Goal: Task Accomplishment & Management: Use online tool/utility

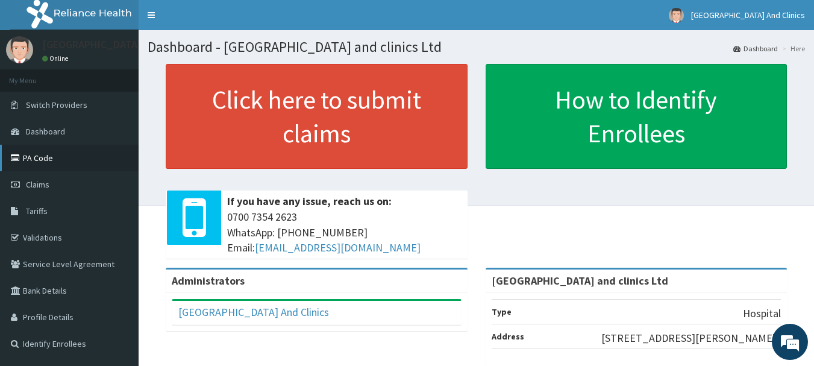
click at [54, 160] on link "PA Code" at bounding box center [69, 158] width 139 height 27
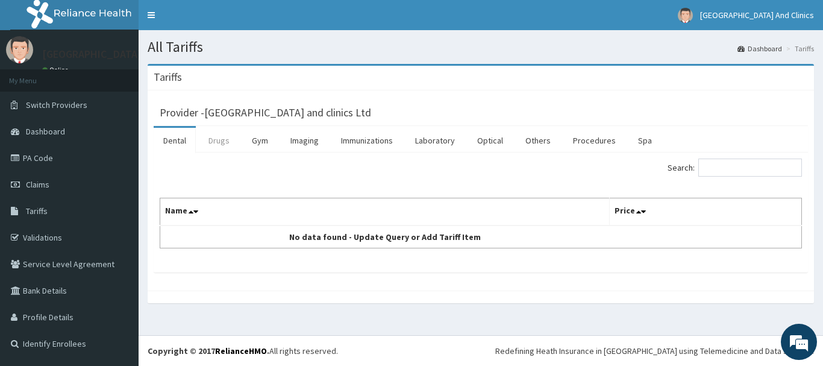
click at [218, 146] on link "Drugs" at bounding box center [219, 140] width 40 height 25
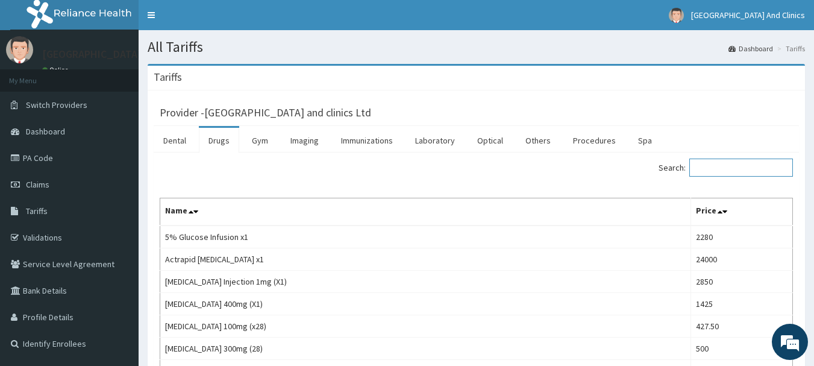
click at [735, 167] on input "Search:" at bounding box center [741, 167] width 104 height 18
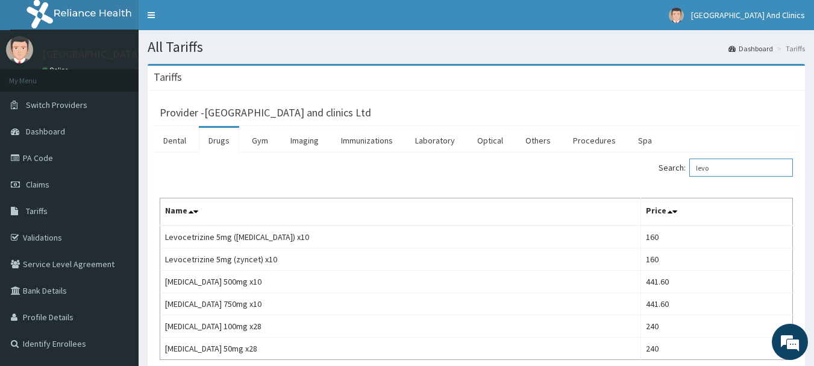
type input "levo"
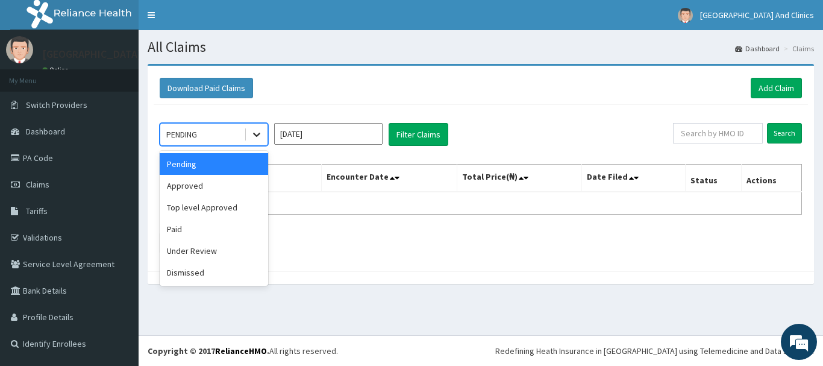
click at [256, 133] on icon at bounding box center [257, 134] width 12 height 12
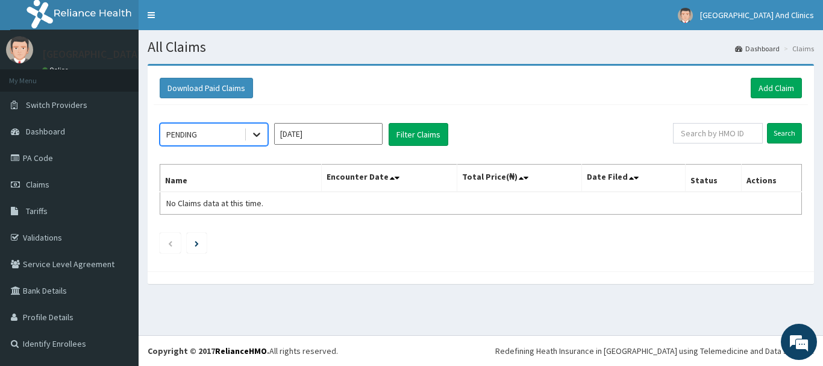
click at [256, 133] on icon at bounding box center [257, 134] width 12 height 12
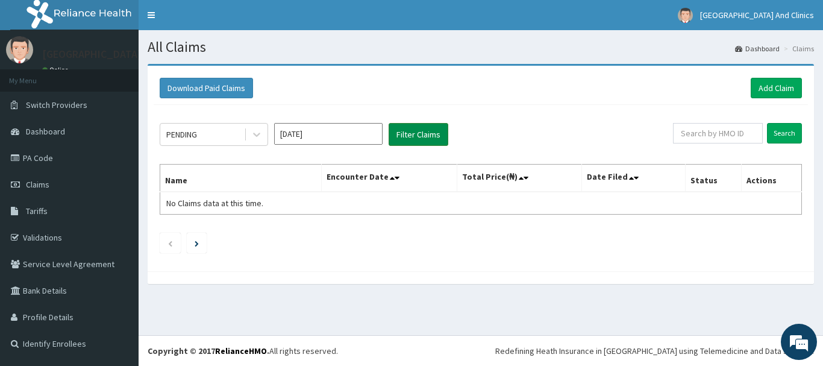
click at [408, 137] on button "Filter Claims" at bounding box center [419, 134] width 60 height 23
click at [408, 131] on button "Filter Claims" at bounding box center [419, 134] width 60 height 23
click at [258, 130] on icon at bounding box center [257, 134] width 12 height 12
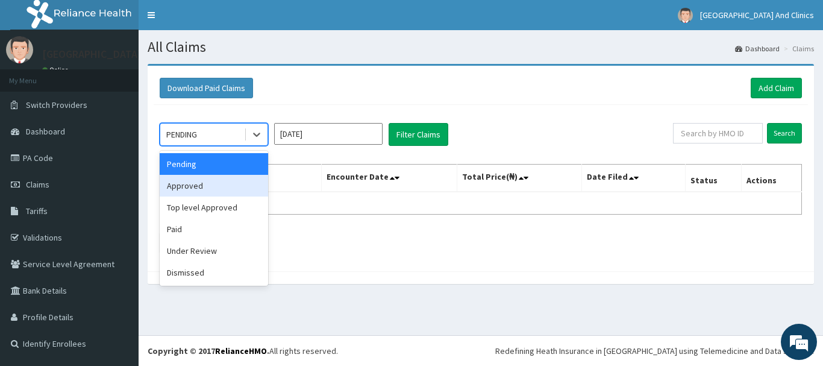
click at [237, 183] on div "Approved" at bounding box center [214, 186] width 108 height 22
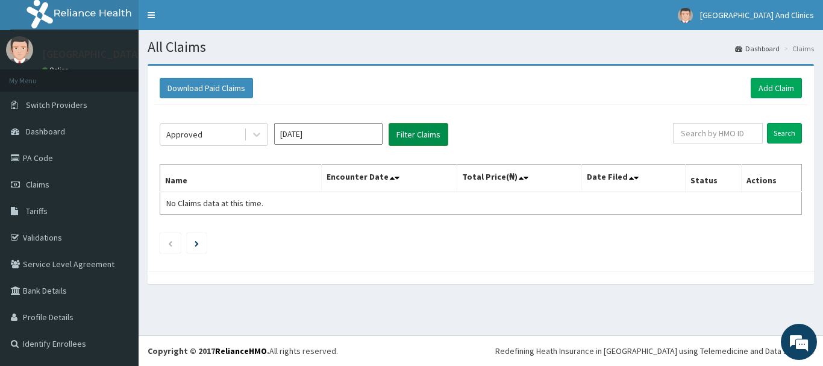
click at [425, 125] on button "Filter Claims" at bounding box center [419, 134] width 60 height 23
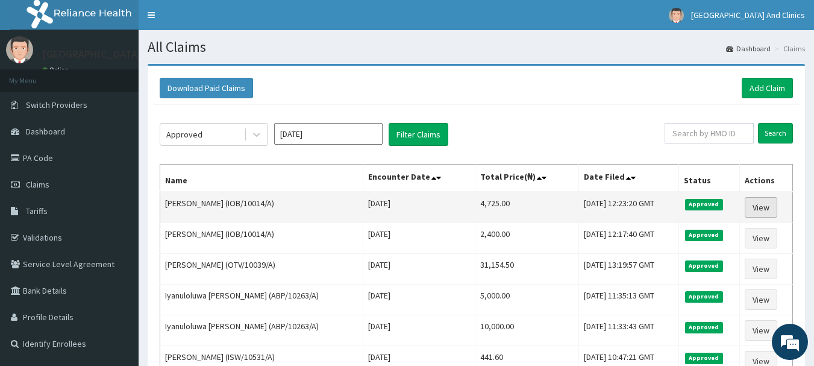
click at [764, 207] on link "View" at bounding box center [761, 207] width 33 height 20
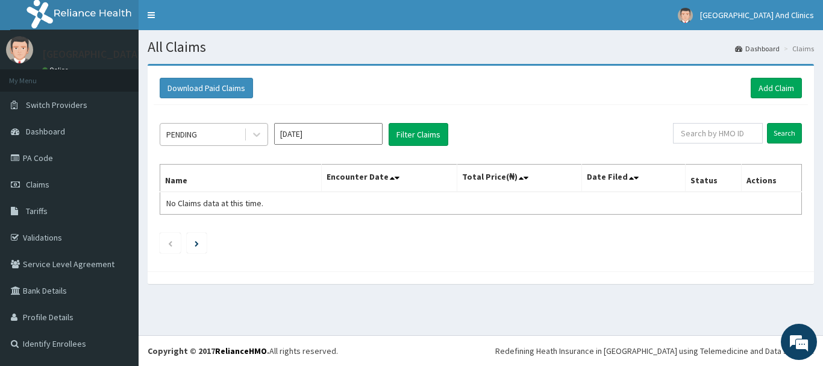
click at [231, 137] on div "PENDING" at bounding box center [202, 134] width 84 height 19
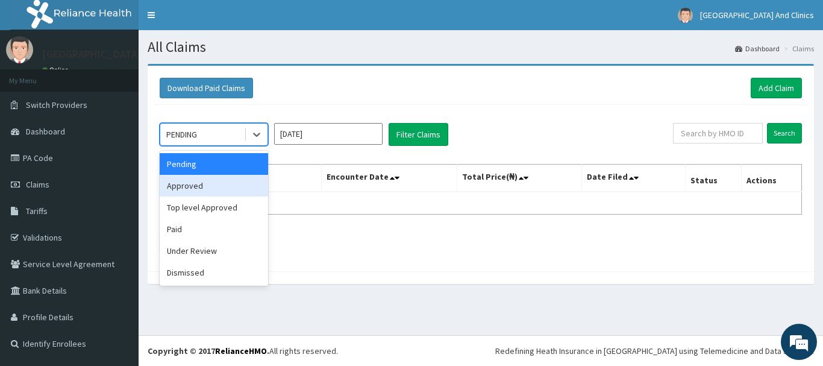
click at [238, 189] on div "Approved" at bounding box center [214, 186] width 108 height 22
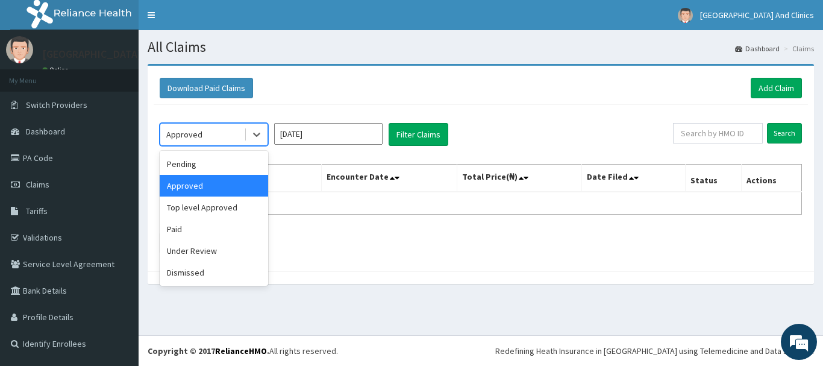
click at [204, 142] on div "Approved" at bounding box center [202, 134] width 84 height 19
click at [190, 257] on div "Under Review" at bounding box center [214, 251] width 108 height 22
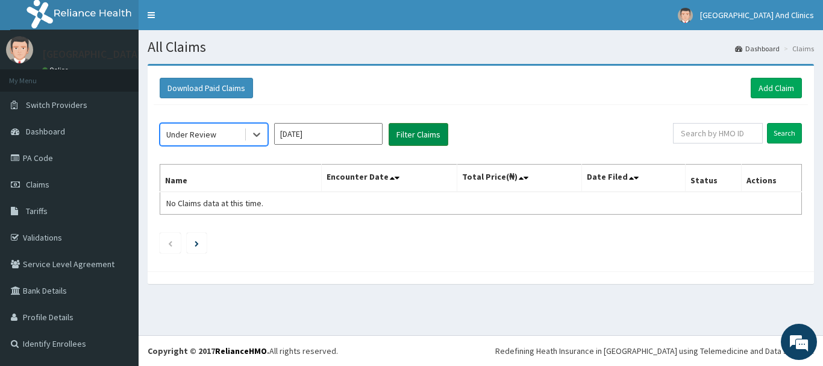
click at [408, 124] on button "Filter Claims" at bounding box center [419, 134] width 60 height 23
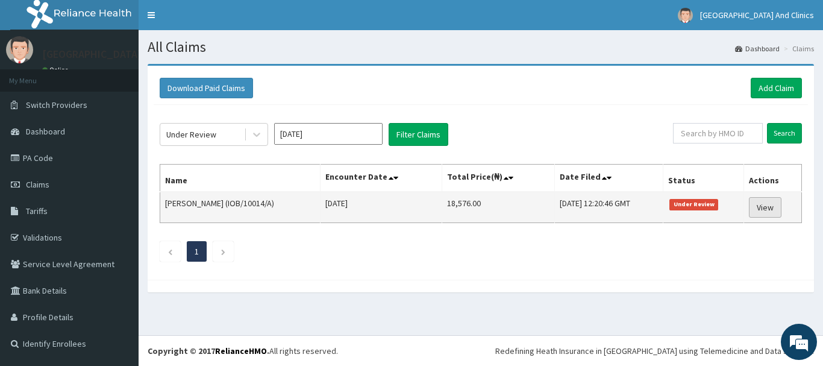
click at [766, 205] on link "View" at bounding box center [765, 207] width 33 height 20
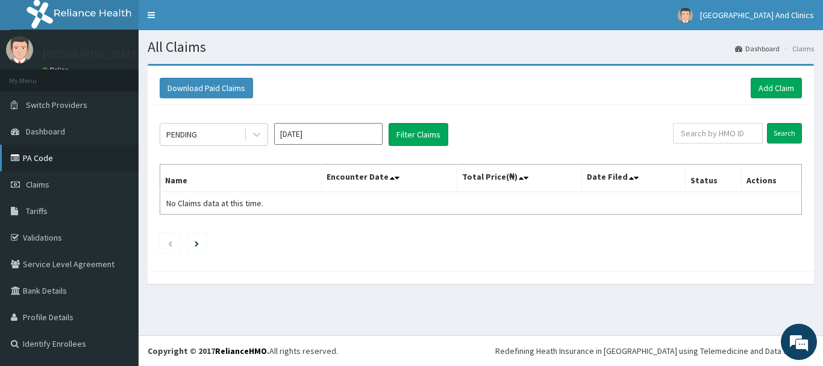
click at [74, 159] on link "PA Code" at bounding box center [69, 158] width 139 height 27
